Goal: Find contact information: Find contact information

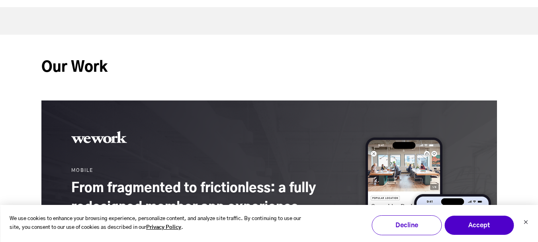
scroll to position [478, 0]
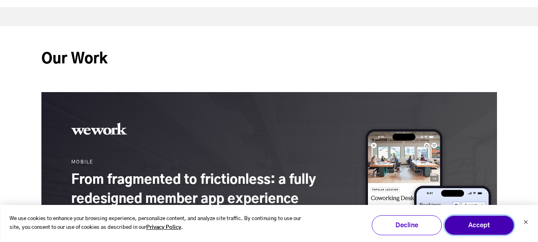
click at [482, 227] on button "Accept" at bounding box center [479, 225] width 70 height 20
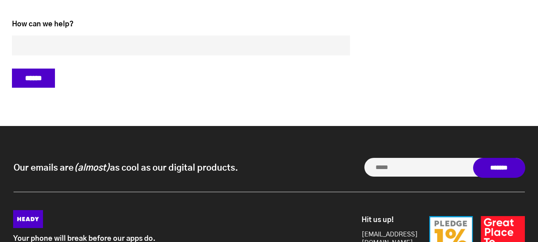
scroll to position [3502, 0]
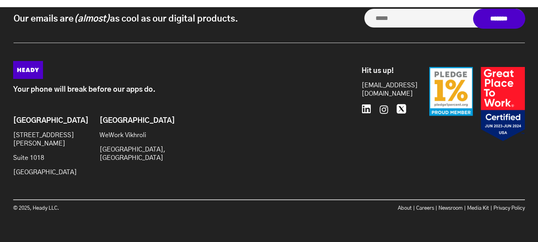
drag, startPoint x: 12, startPoint y: 136, endPoint x: 71, endPoint y: 169, distance: 67.7
click at [71, 169] on div "Your phone will break before our apps do. Brooklyn [STREET_ADDRESS][PERSON_NAME…" at bounding box center [269, 141] width 528 height 160
copy div "[STREET_ADDRESS][PERSON_NAME]"
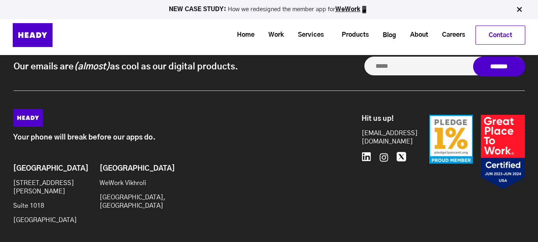
scroll to position [3383, 0]
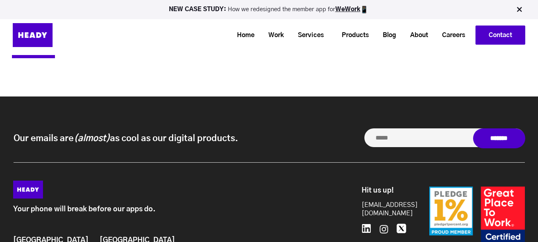
click at [504, 35] on link "Contact" at bounding box center [500, 35] width 49 height 18
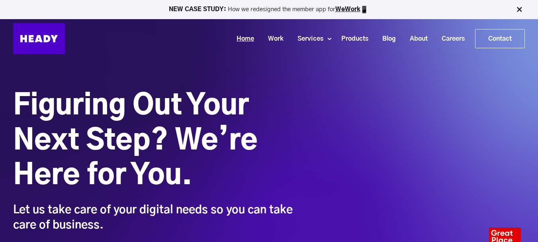
click at [244, 37] on link "Home" at bounding box center [242, 38] width 31 height 15
